Goal: Use online tool/utility: Utilize a website feature to perform a specific function

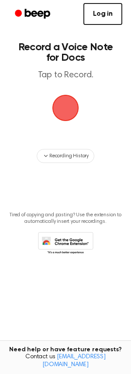
click at [67, 112] on span "button" at bounding box center [66, 108] width 34 height 34
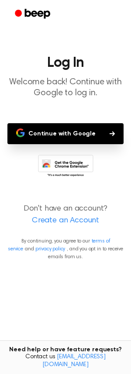
click at [66, 136] on button "Continue with Google" at bounding box center [65, 133] width 116 height 21
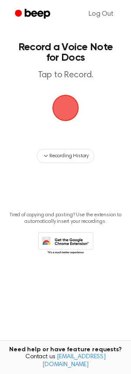
click at [63, 110] on span "button" at bounding box center [65, 108] width 32 height 32
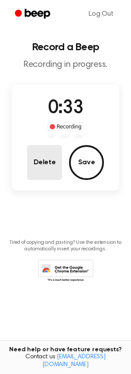
click at [37, 167] on button "Delete" at bounding box center [44, 162] width 35 height 35
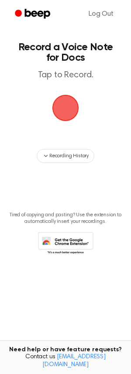
click at [68, 112] on span "button" at bounding box center [65, 108] width 32 height 32
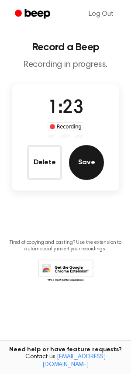
click at [82, 169] on button "Save" at bounding box center [86, 162] width 35 height 35
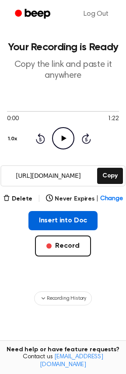
click at [75, 224] on button "Insert into Doc" at bounding box center [63, 220] width 70 height 19
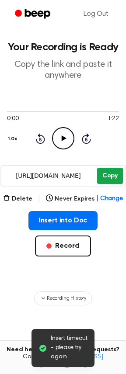
click at [109, 179] on button "Copy" at bounding box center [110, 176] width 26 height 16
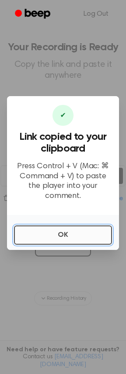
click at [56, 232] on button "OK" at bounding box center [63, 235] width 98 height 19
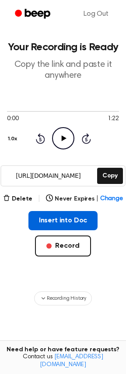
click at [53, 223] on button "Insert into Doc" at bounding box center [63, 220] width 70 height 19
click at [65, 220] on button "Insert into Doc" at bounding box center [63, 220] width 70 height 19
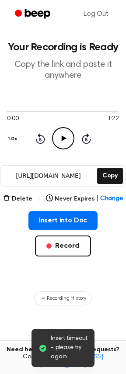
click at [70, 352] on span "Insert timeout - please try again" at bounding box center [69, 349] width 37 height 28
click at [65, 347] on span "Insert timeout - please try again" at bounding box center [69, 349] width 37 height 28
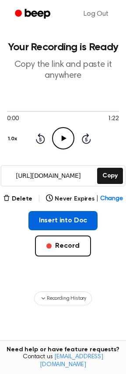
click at [81, 224] on button "Insert into Doc" at bounding box center [63, 220] width 70 height 19
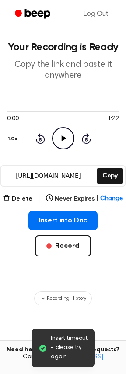
click at [93, 314] on main "Insert timeout - please try again Your Recording is Ready Copy the link and pas…" at bounding box center [63, 211] width 126 height 423
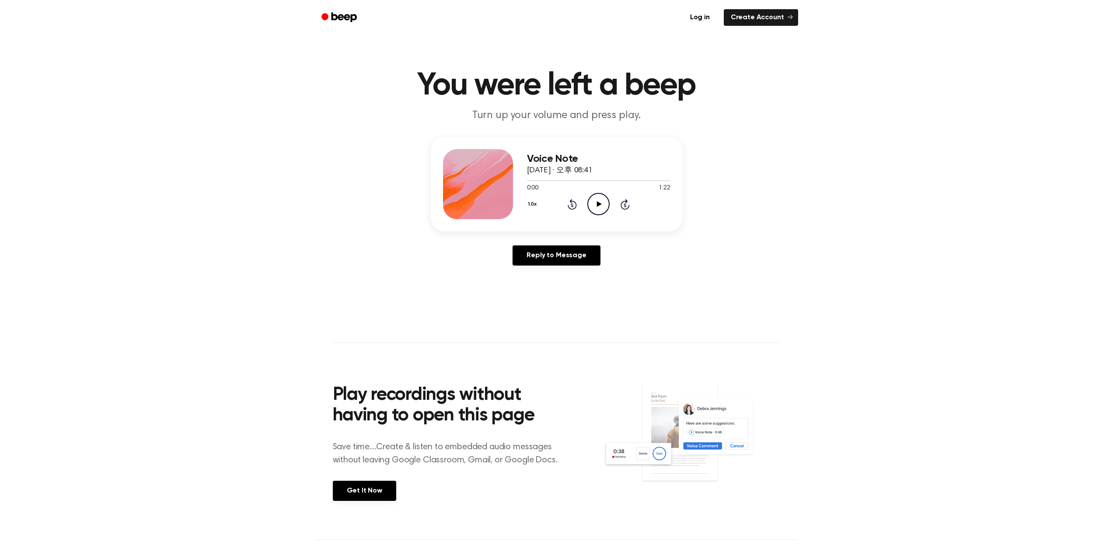
click at [597, 204] on icon at bounding box center [599, 204] width 5 height 6
click at [597, 204] on icon at bounding box center [598, 204] width 4 height 6
click at [602, 207] on icon "Play Audio" at bounding box center [598, 204] width 22 height 22
click at [598, 202] on icon "Pause Audio" at bounding box center [598, 204] width 22 height 22
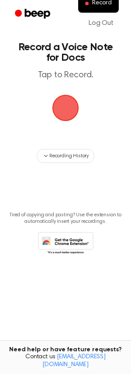
click at [68, 110] on span "button" at bounding box center [65, 108] width 32 height 32
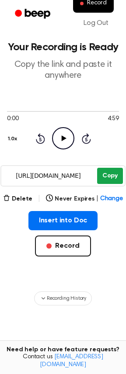
click at [106, 173] on button "Copy" at bounding box center [110, 176] width 26 height 16
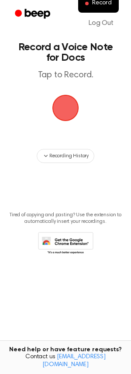
click at [61, 112] on span "button" at bounding box center [65, 107] width 31 height 31
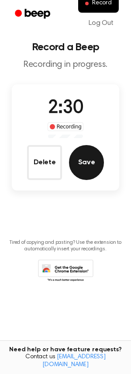
click at [88, 167] on button "Save" at bounding box center [86, 162] width 35 height 35
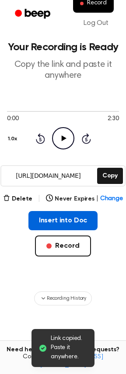
click at [75, 223] on button "Insert into Doc" at bounding box center [63, 220] width 70 height 19
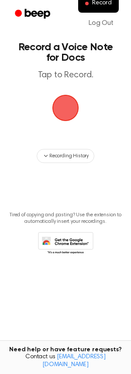
click at [64, 111] on span "button" at bounding box center [66, 108] width 30 height 30
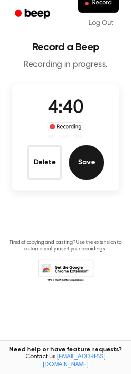
click at [84, 161] on button "Save" at bounding box center [86, 162] width 35 height 35
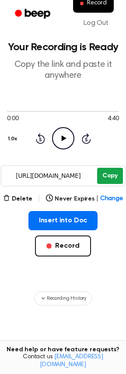
click at [108, 179] on button "Copy" at bounding box center [110, 176] width 26 height 16
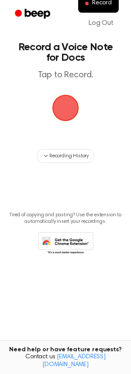
click at [60, 107] on span "button" at bounding box center [66, 108] width 28 height 28
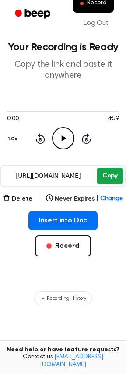
click at [109, 180] on button "Copy" at bounding box center [110, 176] width 26 height 16
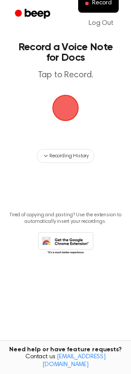
click at [66, 107] on span "button" at bounding box center [66, 108] width 28 height 28
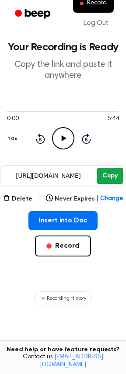
click at [112, 174] on button "Copy" at bounding box center [110, 176] width 26 height 16
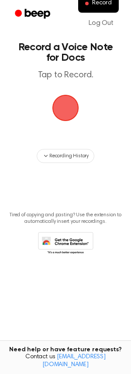
click at [67, 112] on span "button" at bounding box center [66, 108] width 28 height 28
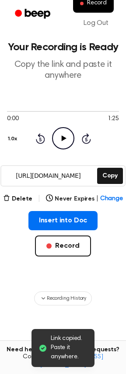
drag, startPoint x: 84, startPoint y: 166, endPoint x: 14, endPoint y: 255, distance: 112.8
click at [14, 255] on div "Insert into Doc Record" at bounding box center [63, 247] width 112 height 73
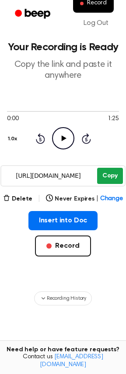
click at [108, 175] on button "Copy" at bounding box center [110, 176] width 26 height 16
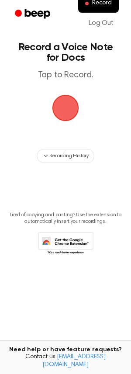
click at [66, 109] on span "button" at bounding box center [65, 107] width 31 height 31
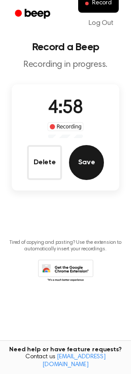
click at [91, 169] on button "Save" at bounding box center [86, 162] width 35 height 35
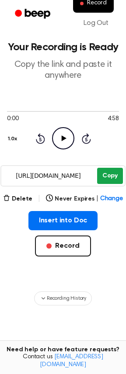
click at [110, 179] on button "Copy" at bounding box center [110, 176] width 26 height 16
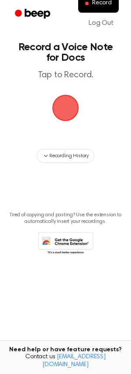
click at [62, 108] on span "button" at bounding box center [65, 108] width 35 height 35
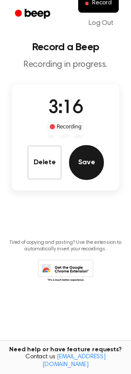
click at [86, 167] on button "Save" at bounding box center [86, 162] width 35 height 35
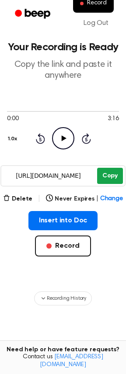
click at [109, 180] on button "Copy" at bounding box center [110, 176] width 26 height 16
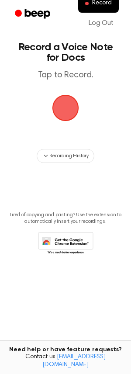
click at [67, 113] on span "button" at bounding box center [65, 108] width 24 height 24
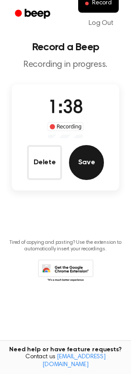
click at [87, 160] on button "Save" at bounding box center [86, 162] width 35 height 35
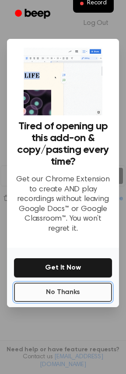
click at [88, 295] on button "No Thanks" at bounding box center [63, 292] width 98 height 19
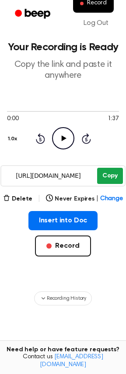
click at [105, 174] on button "Copy" at bounding box center [110, 176] width 26 height 16
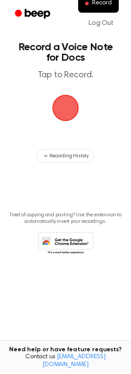
click at [63, 110] on span "button" at bounding box center [65, 107] width 31 height 31
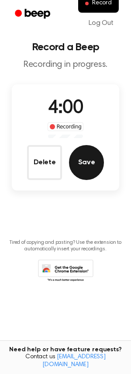
click at [82, 162] on button "Save" at bounding box center [86, 162] width 35 height 35
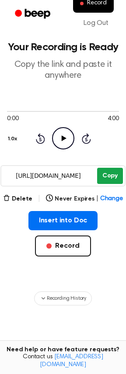
click at [103, 178] on button "Copy" at bounding box center [110, 176] width 26 height 16
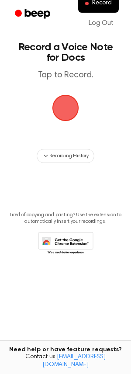
drag, startPoint x: 63, startPoint y: 107, endPoint x: 38, endPoint y: 125, distance: 30.4
click at [30, 99] on main "Record a Voice Note for Docs Tap to Record. Recording History Tired of copying …" at bounding box center [65, 173] width 131 height 346
click at [66, 109] on span "button" at bounding box center [65, 108] width 35 height 35
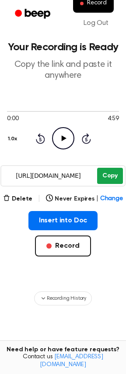
click at [111, 176] on button "Copy" at bounding box center [110, 176] width 26 height 16
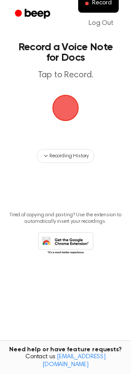
click at [65, 107] on span "button" at bounding box center [66, 108] width 28 height 28
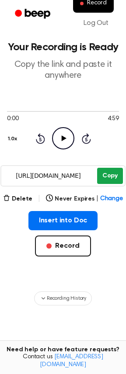
click at [108, 178] on button "Copy" at bounding box center [110, 176] width 26 height 16
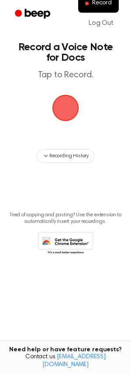
click at [67, 113] on span "button" at bounding box center [66, 108] width 28 height 28
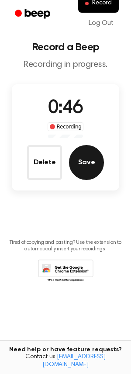
click at [87, 164] on button "Save" at bounding box center [86, 162] width 35 height 35
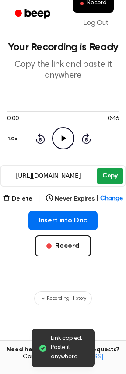
click at [115, 172] on button "Copy" at bounding box center [110, 176] width 26 height 16
